Goal: Task Accomplishment & Management: Manage account settings

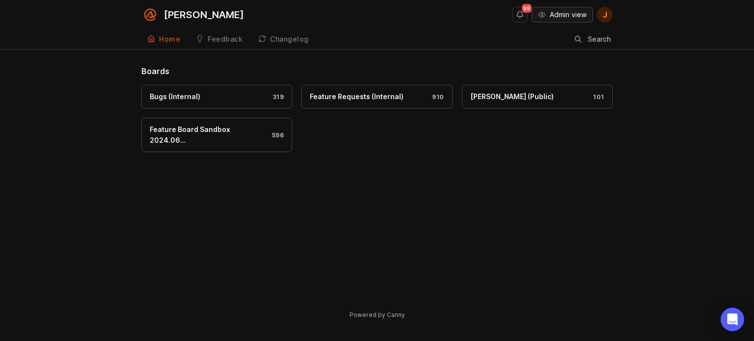
click at [557, 15] on span "Admin view" at bounding box center [567, 15] width 37 height 10
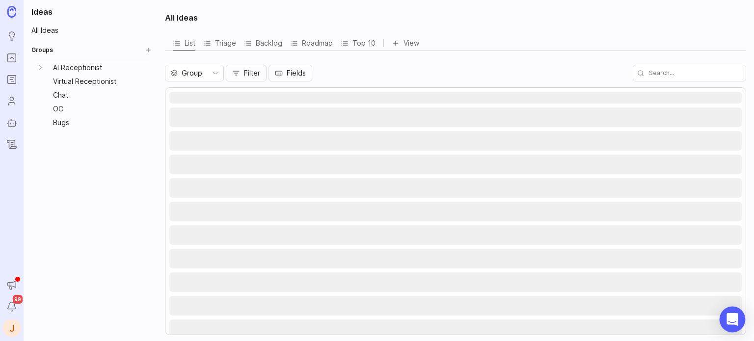
click at [741, 319] on div "Open Intercom Messenger" at bounding box center [732, 320] width 26 height 26
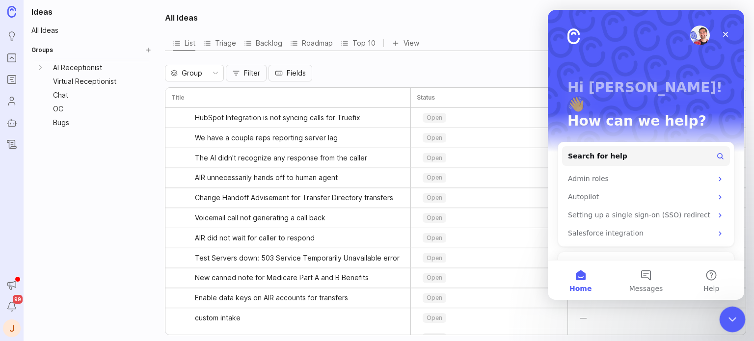
click at [738, 318] on div "Close Intercom Messenger" at bounding box center [731, 318] width 24 height 24
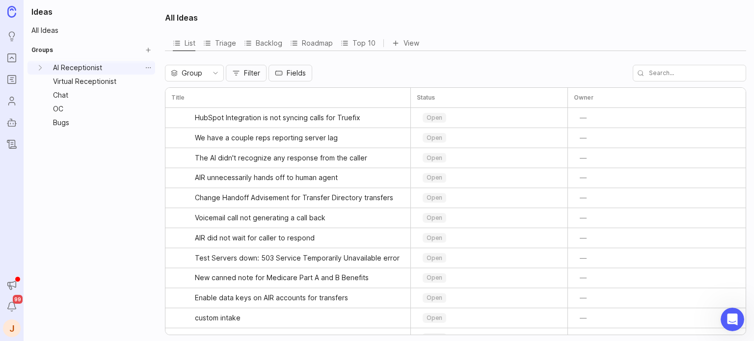
click at [84, 68] on link "AI Receptionist" at bounding box center [95, 68] width 92 height 14
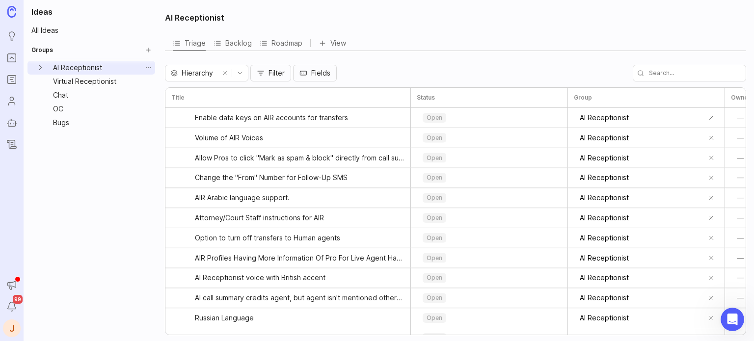
click at [38, 64] on icon "AI Receptionist expand" at bounding box center [40, 68] width 10 height 10
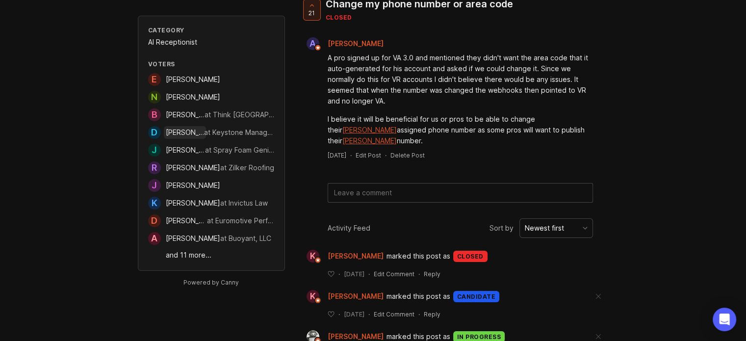
scroll to position [94, 0]
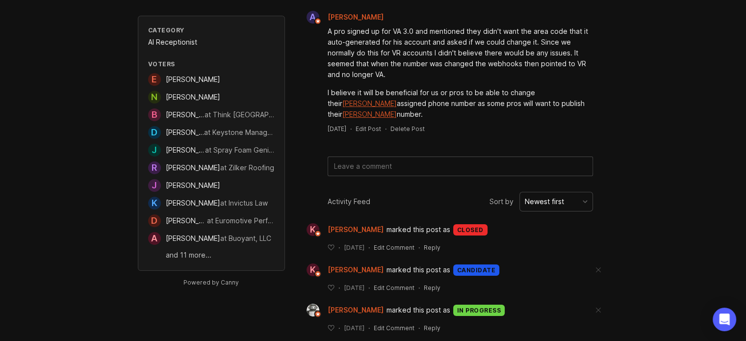
click at [189, 253] on link "and 11 more..." at bounding box center [220, 255] width 109 height 11
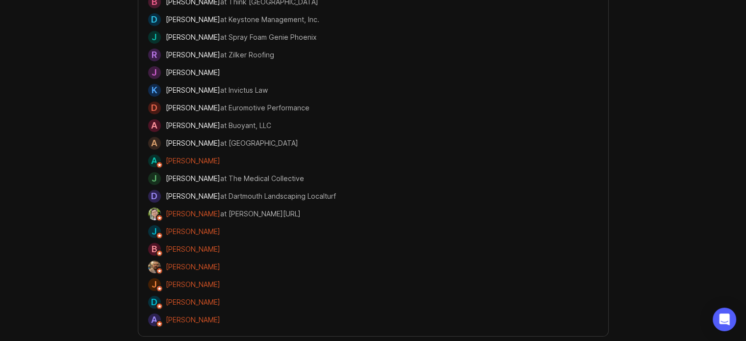
scroll to position [94, 0]
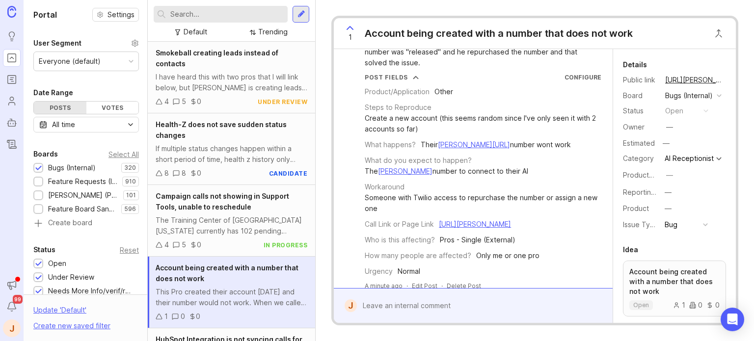
scroll to position [75, 0]
